Goal: Task Accomplishment & Management: Manage account settings

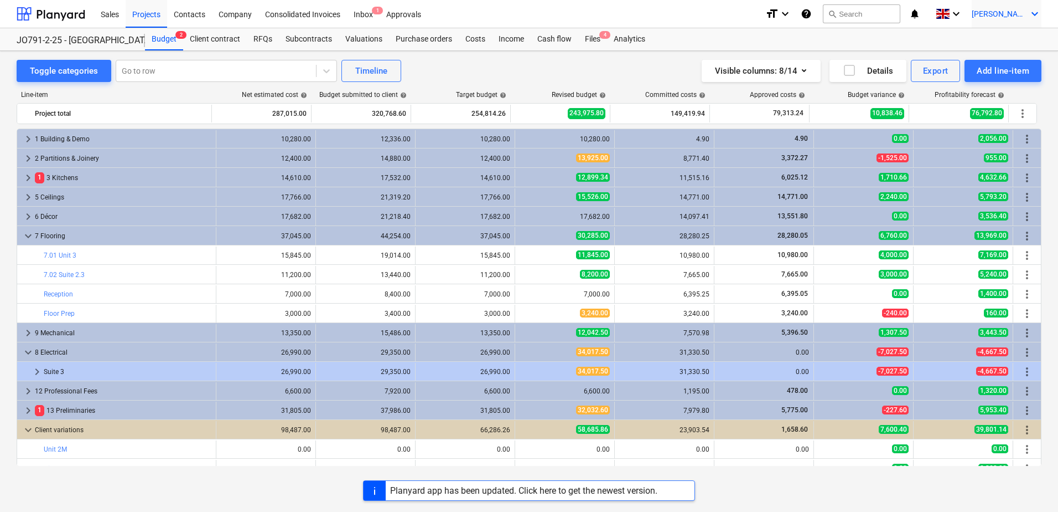
click at [1037, 13] on icon "keyboard_arrow_down" at bounding box center [1035, 13] width 13 height 13
click at [1012, 48] on div "Settings" at bounding box center [1008, 43] width 66 height 18
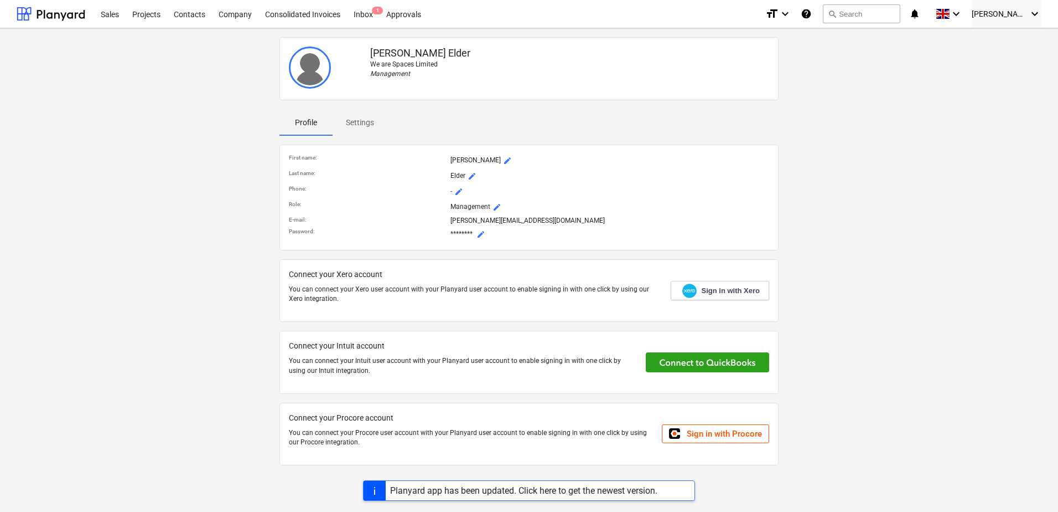
click at [497, 208] on span "mode_edit" at bounding box center [497, 207] width 9 height 9
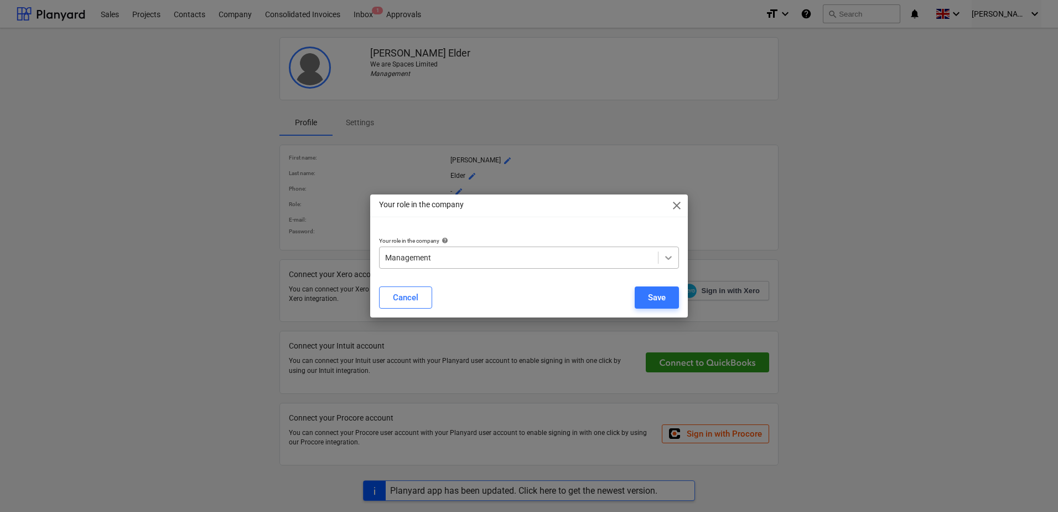
click at [667, 255] on icon at bounding box center [668, 257] width 11 height 11
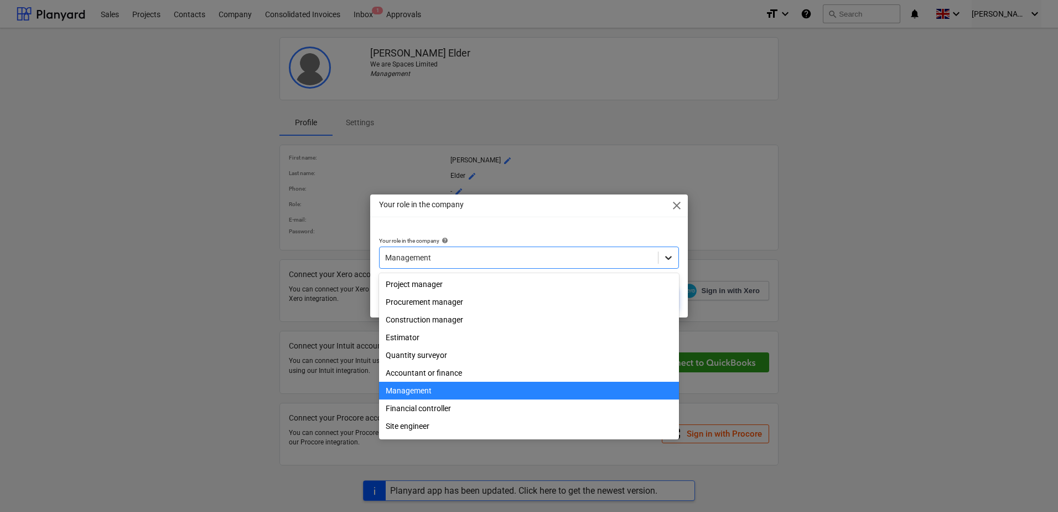
click at [667, 257] on icon at bounding box center [668, 258] width 7 height 4
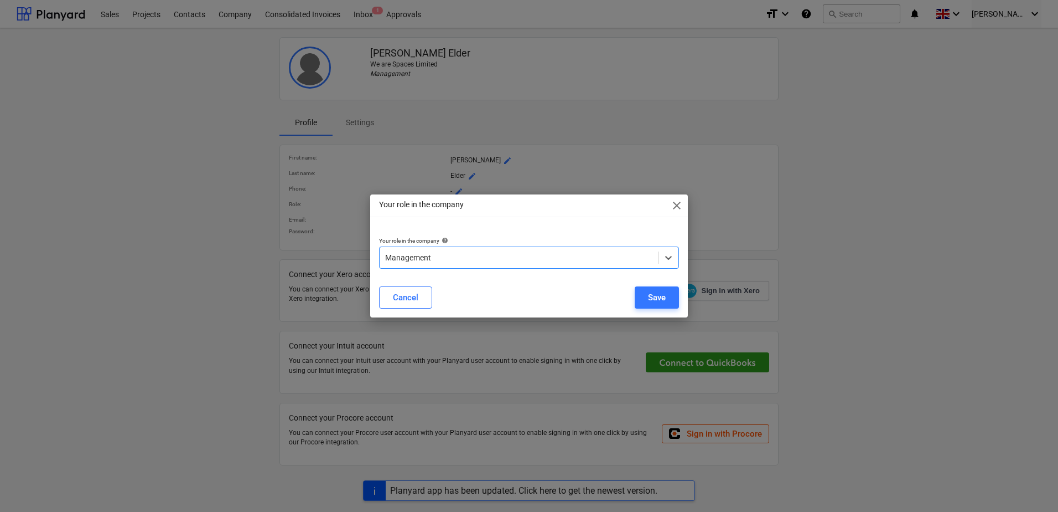
click at [677, 207] on span "close" at bounding box center [676, 205] width 13 height 13
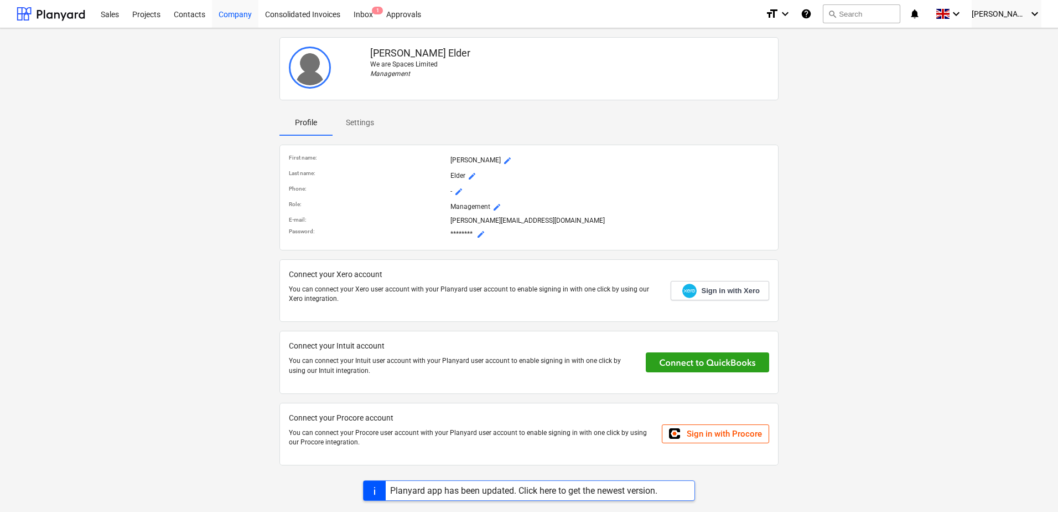
click at [239, 20] on div "Company" at bounding box center [235, 13] width 47 height 28
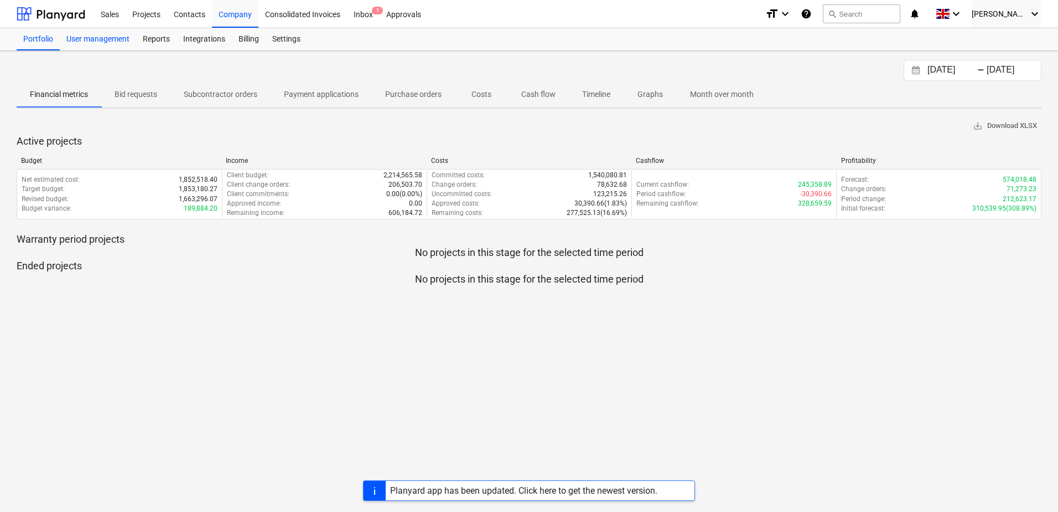
click at [97, 40] on div "User management" at bounding box center [98, 39] width 76 height 22
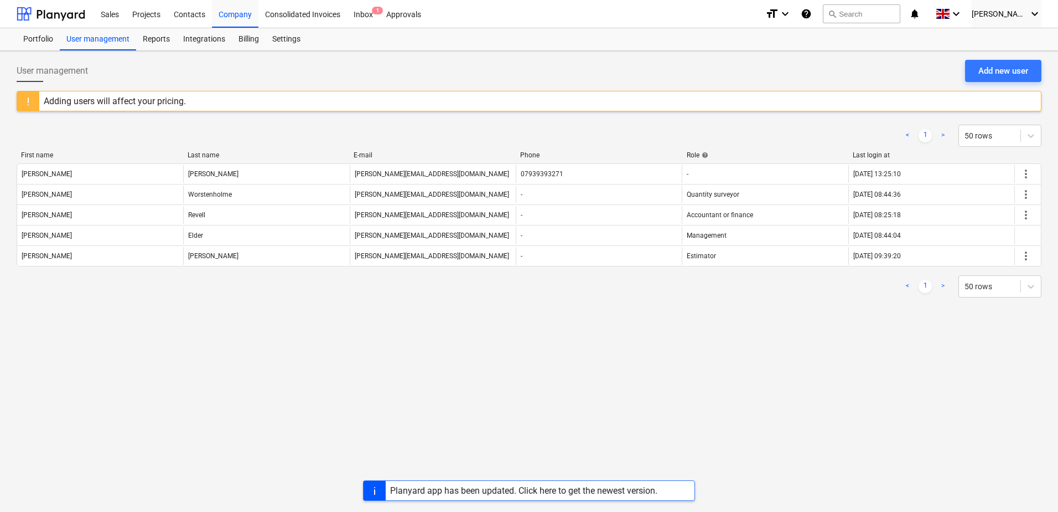
click at [486, 271] on div "< 1 > 50 rows" at bounding box center [529, 286] width 1025 height 31
click at [253, 39] on div "Billing" at bounding box center [249, 39] width 34 height 22
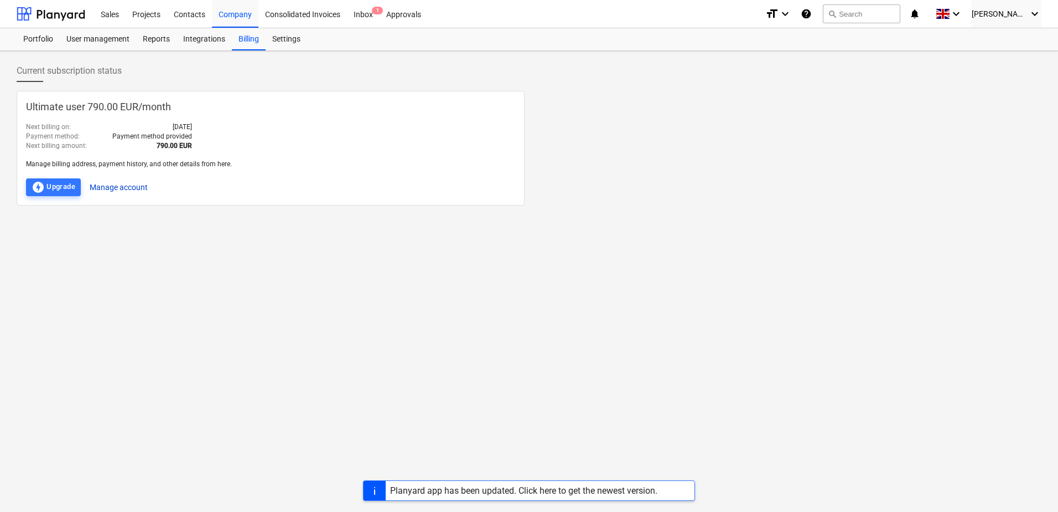
click at [130, 184] on button "Manage account" at bounding box center [119, 187] width 58 height 18
click at [89, 39] on div "User management" at bounding box center [98, 39] width 76 height 22
